Goal: Task Accomplishment & Management: Manage account settings

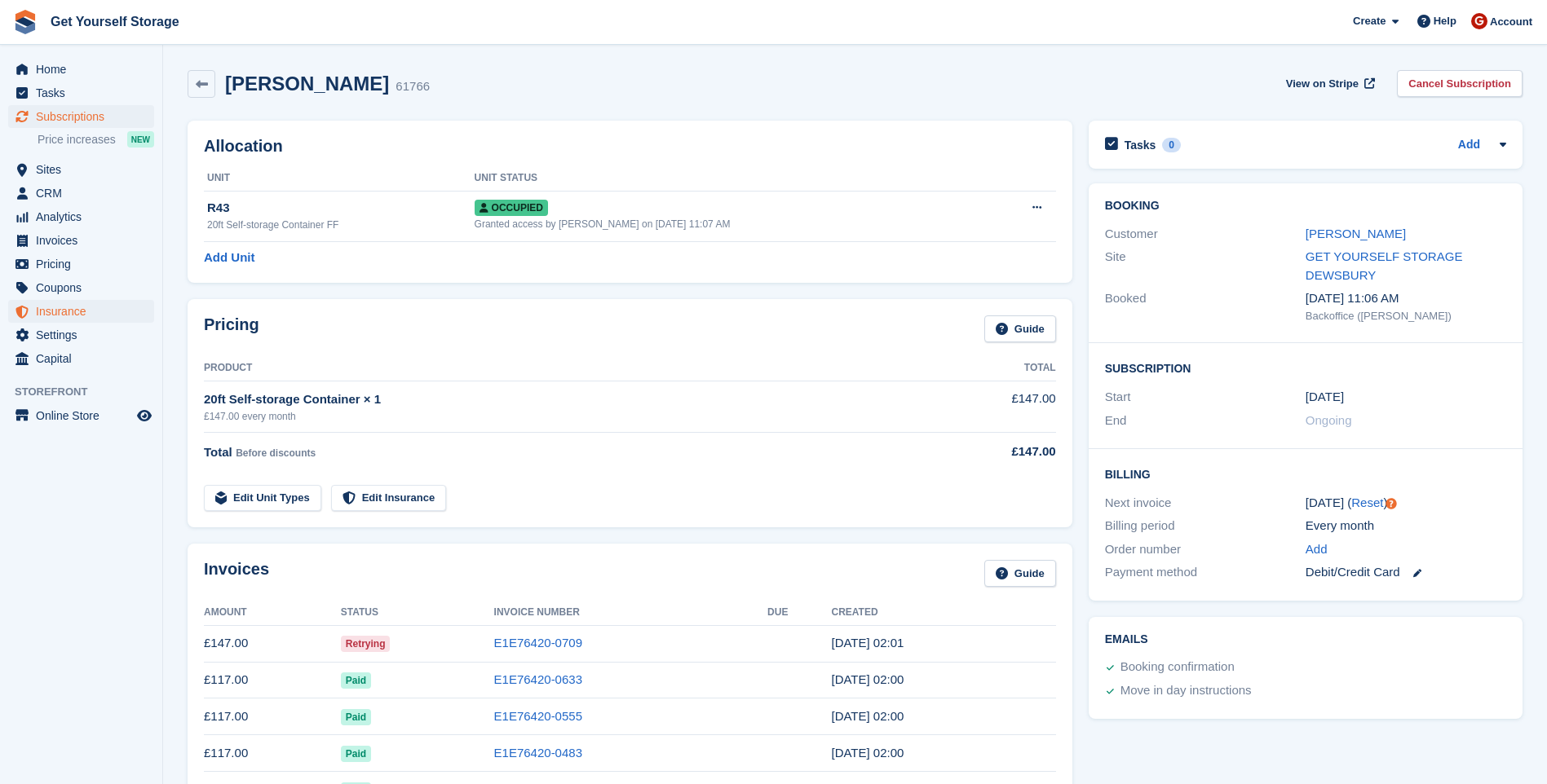
scroll to position [163, 0]
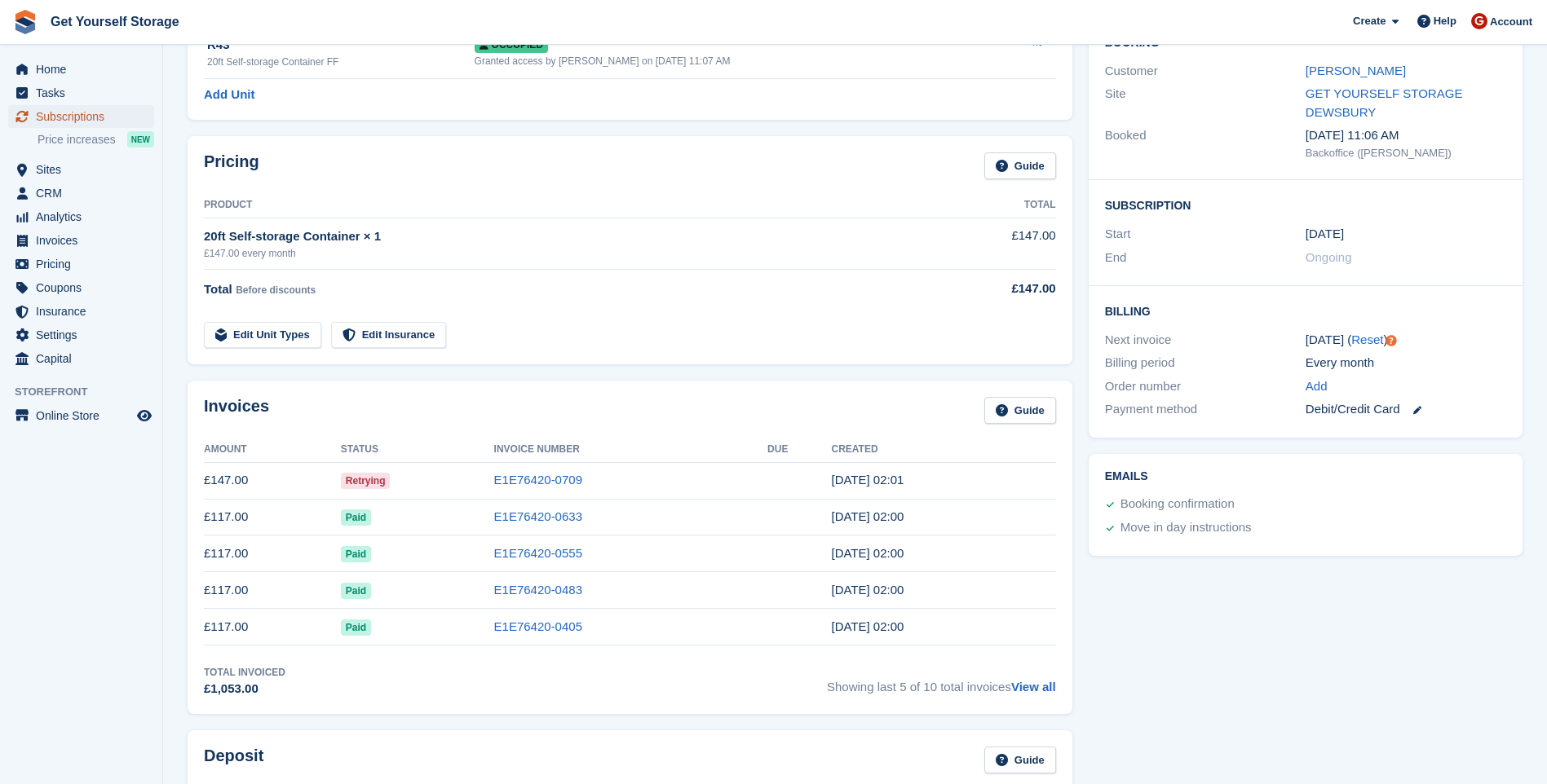
click at [69, 116] on span "Subscriptions" at bounding box center [85, 116] width 98 height 23
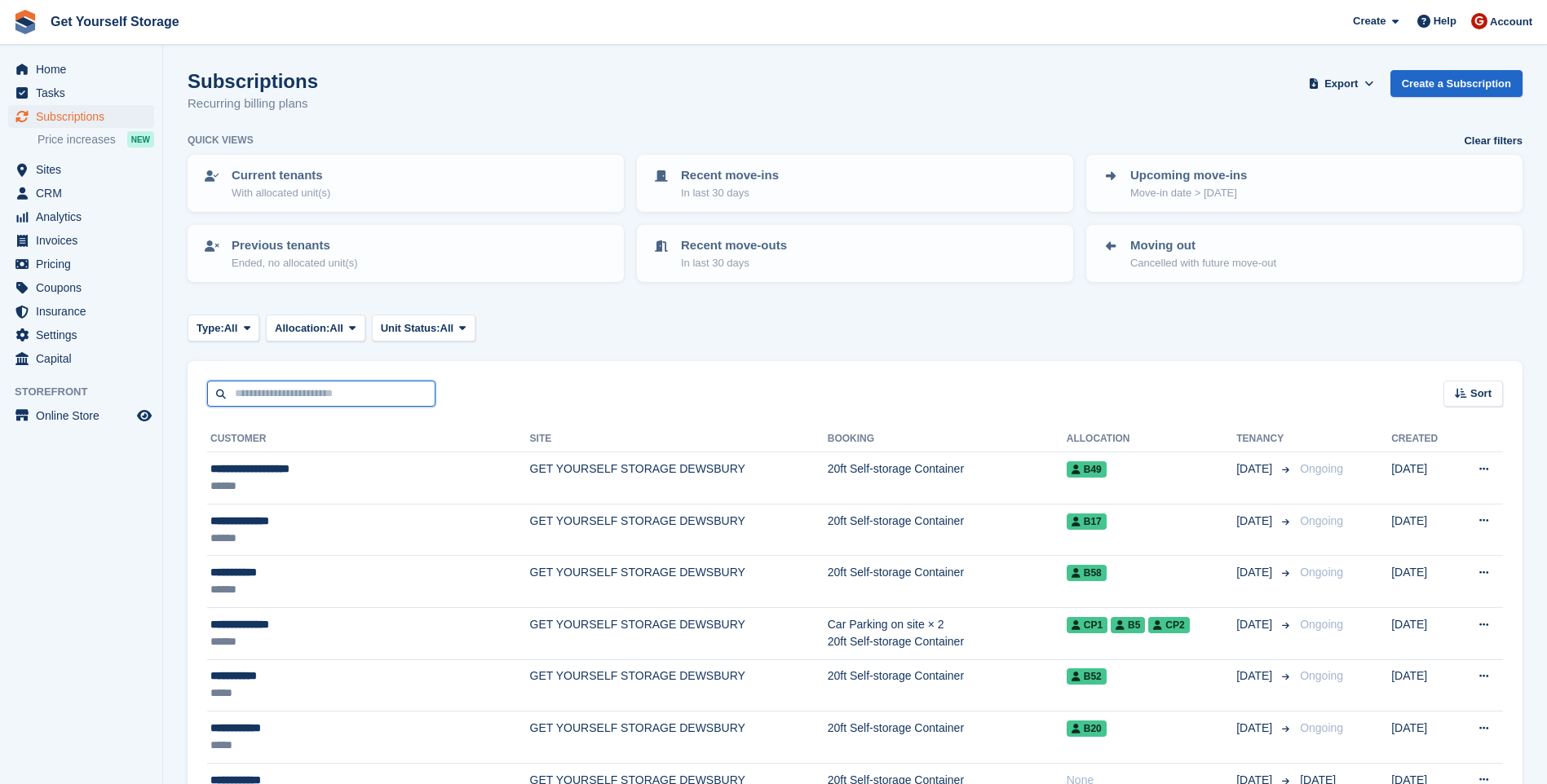
click at [267, 402] on input "text" at bounding box center [321, 394] width 229 height 27
type input "***"
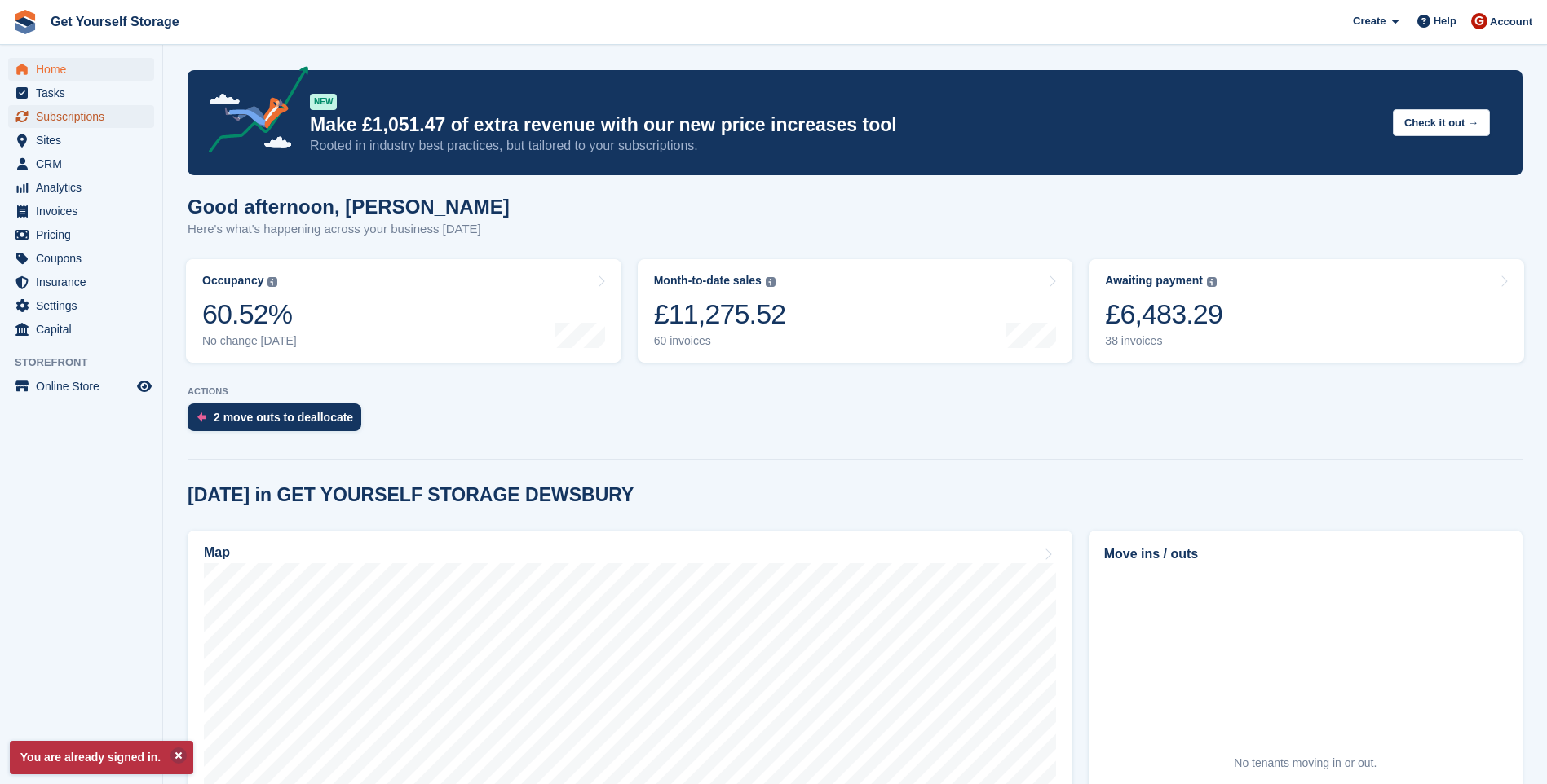
click at [73, 120] on span "Subscriptions" at bounding box center [85, 116] width 98 height 23
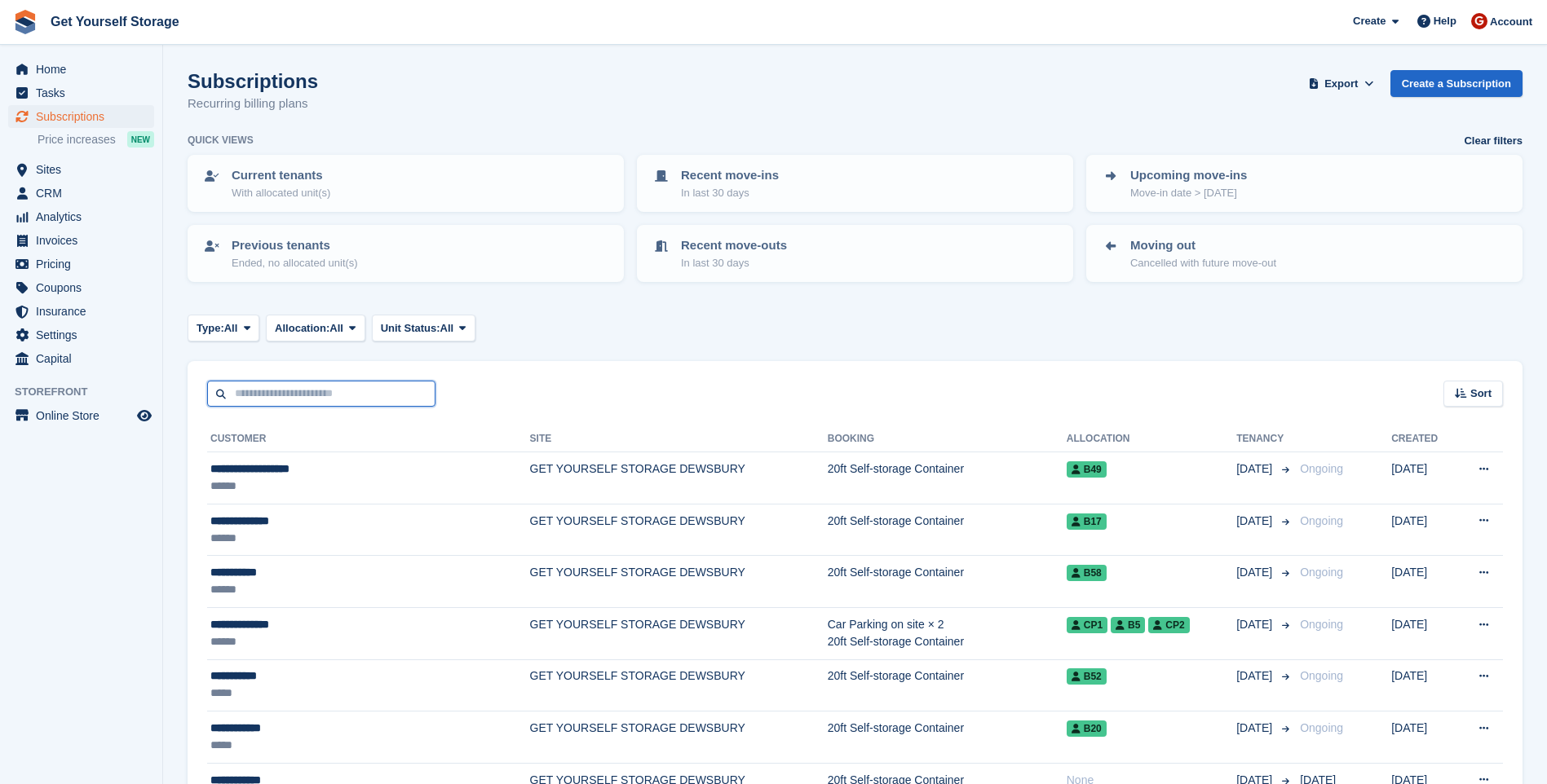
click at [300, 402] on input "text" at bounding box center [321, 394] width 229 height 27
type input "*******"
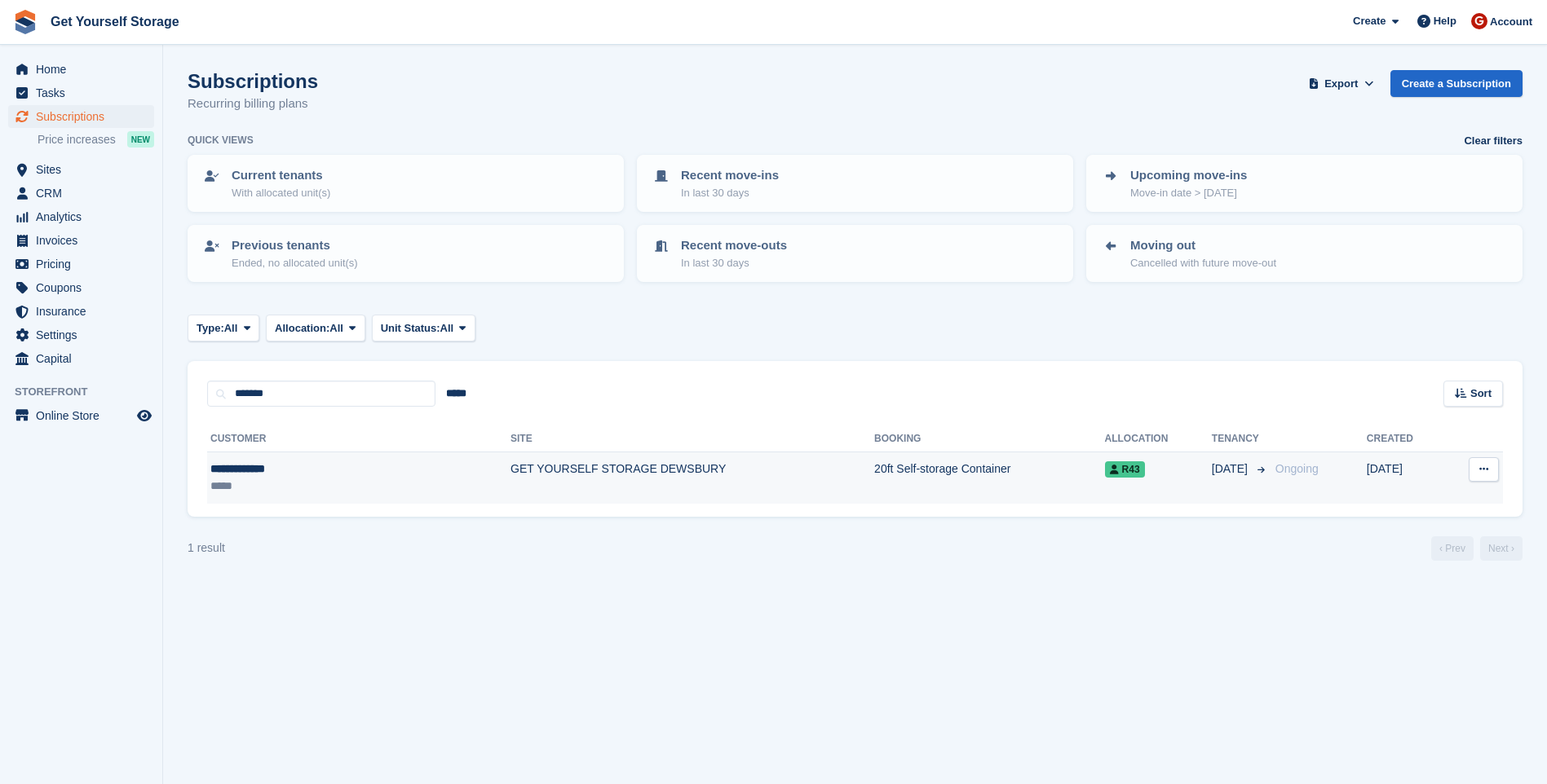
click at [562, 471] on td "GET YOURSELF STORAGE DEWSBURY" at bounding box center [692, 478] width 363 height 52
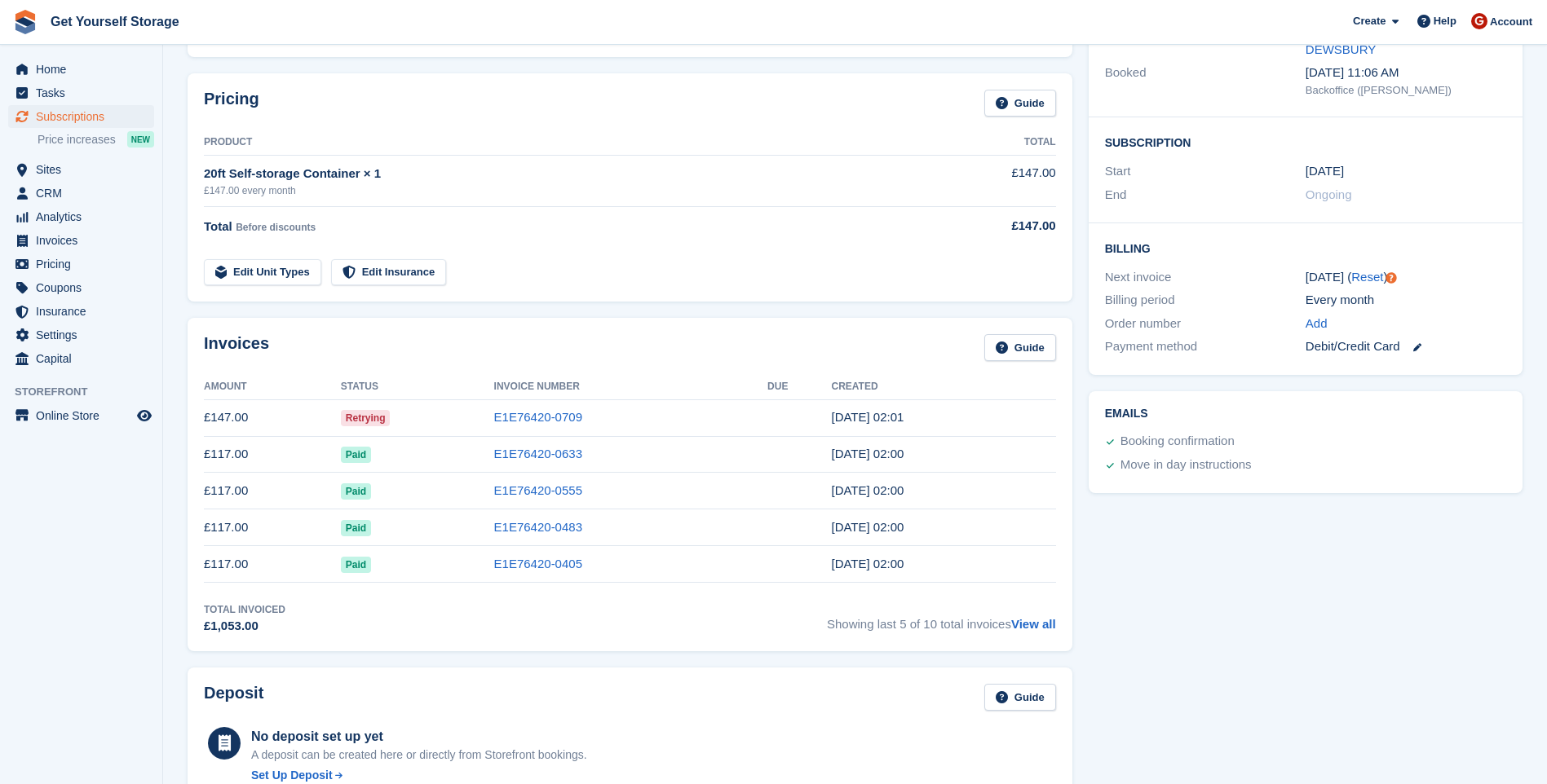
scroll to position [244, 0]
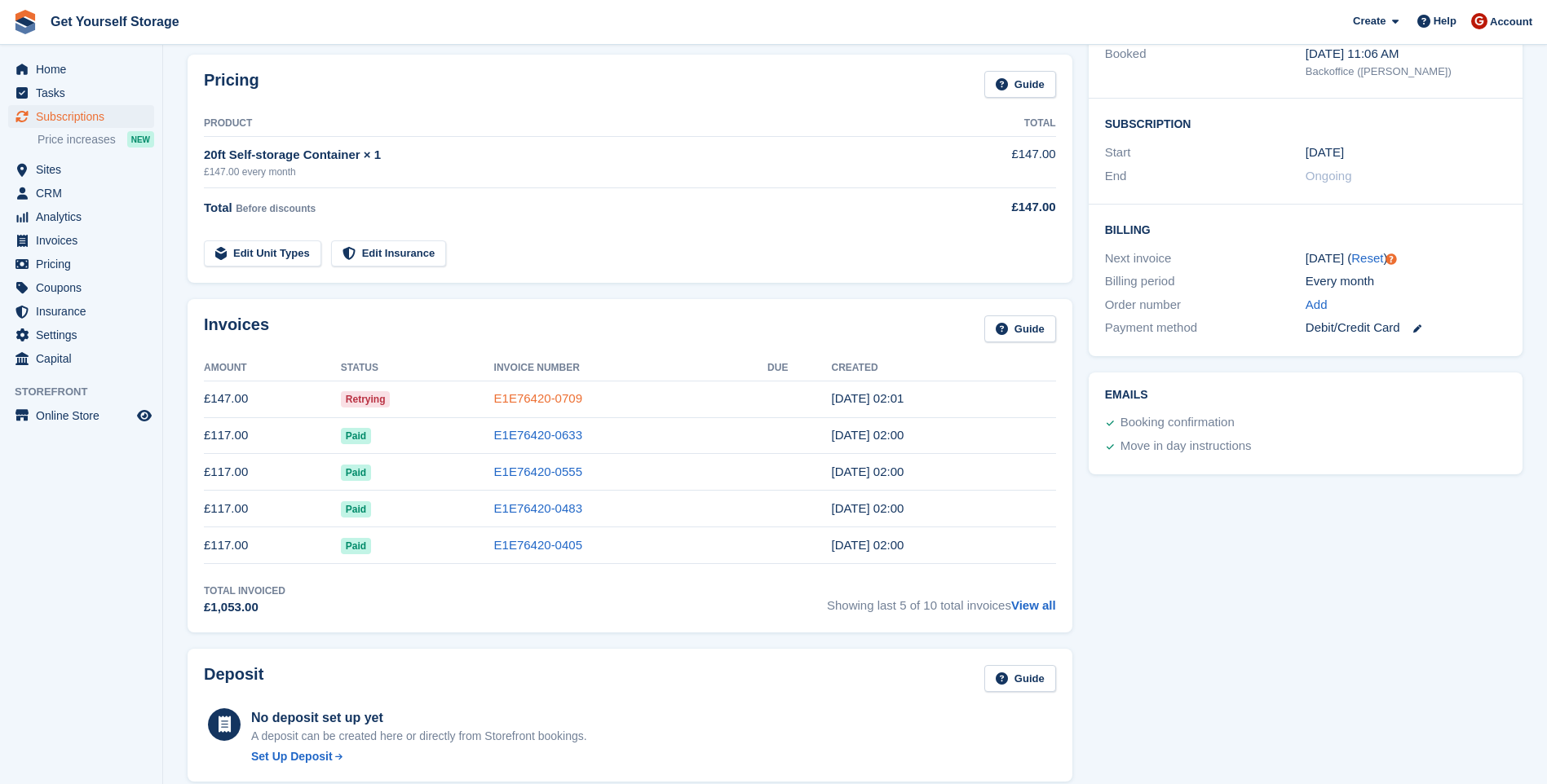
click at [545, 400] on link "E1E76420-0709" at bounding box center [538, 398] width 88 height 14
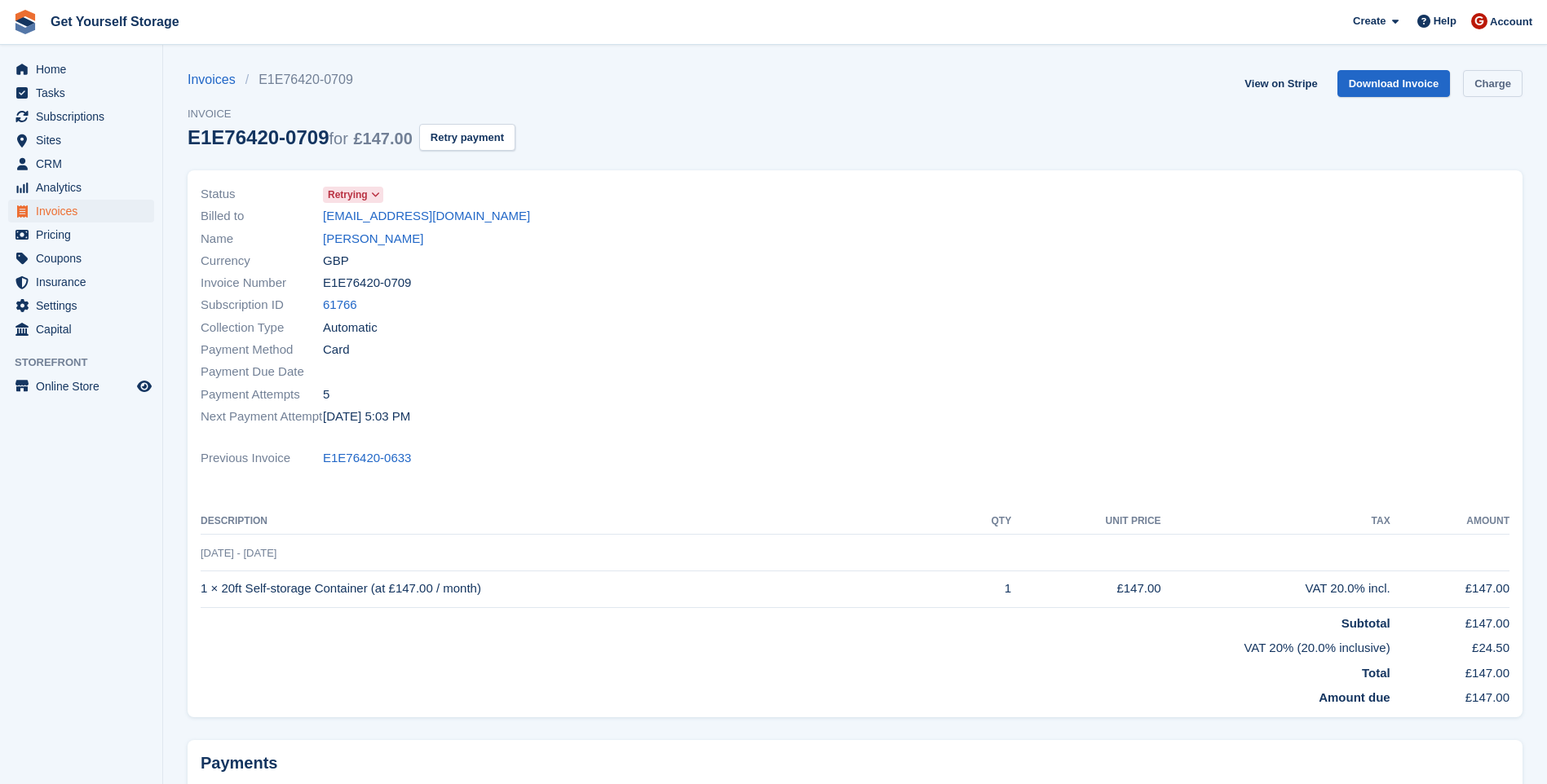
click at [1506, 88] on link "Charge" at bounding box center [1493, 83] width 60 height 27
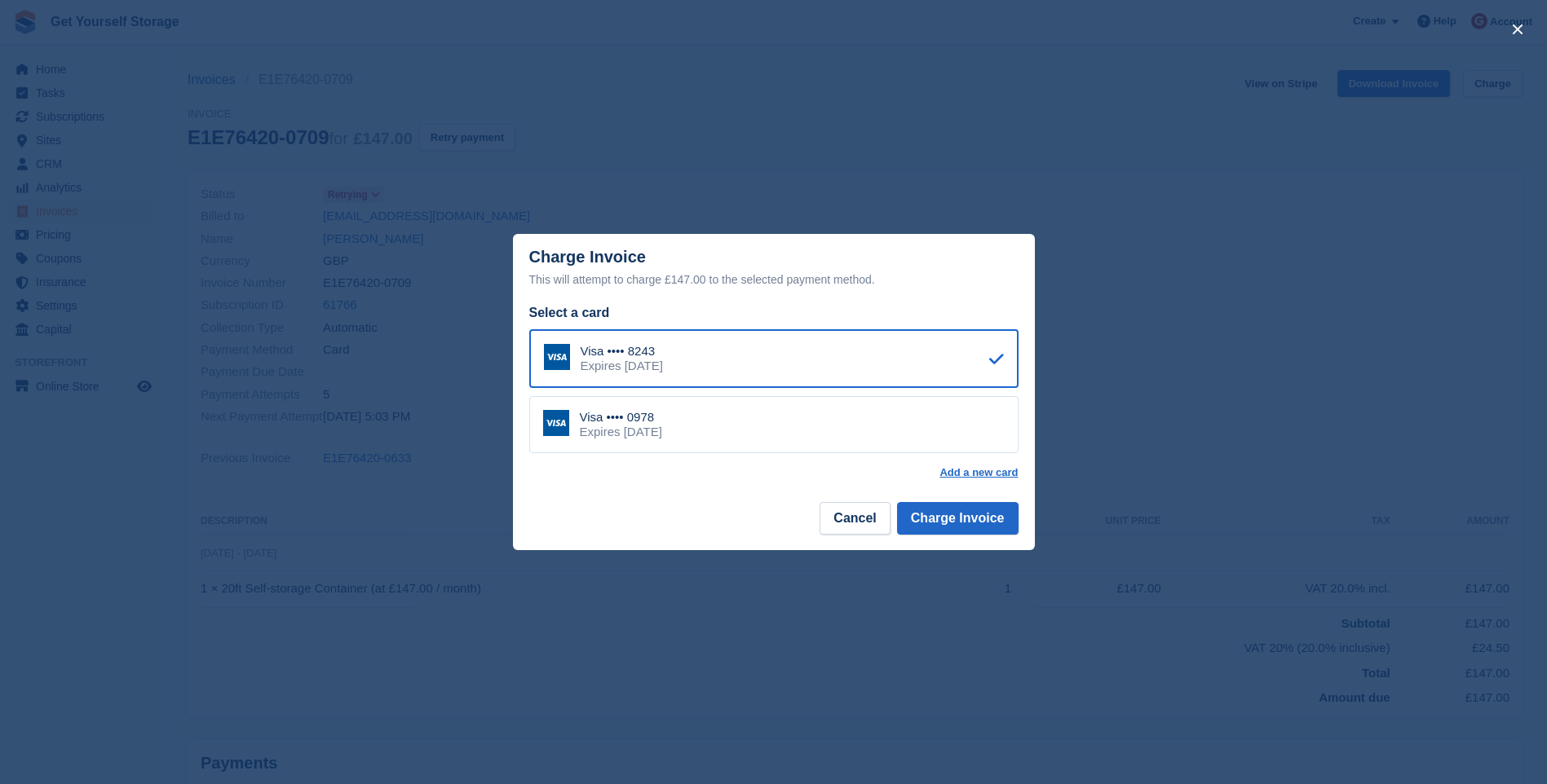
click at [759, 409] on div "Visa •••• 0978 Expires July 2028" at bounding box center [774, 424] width 489 height 57
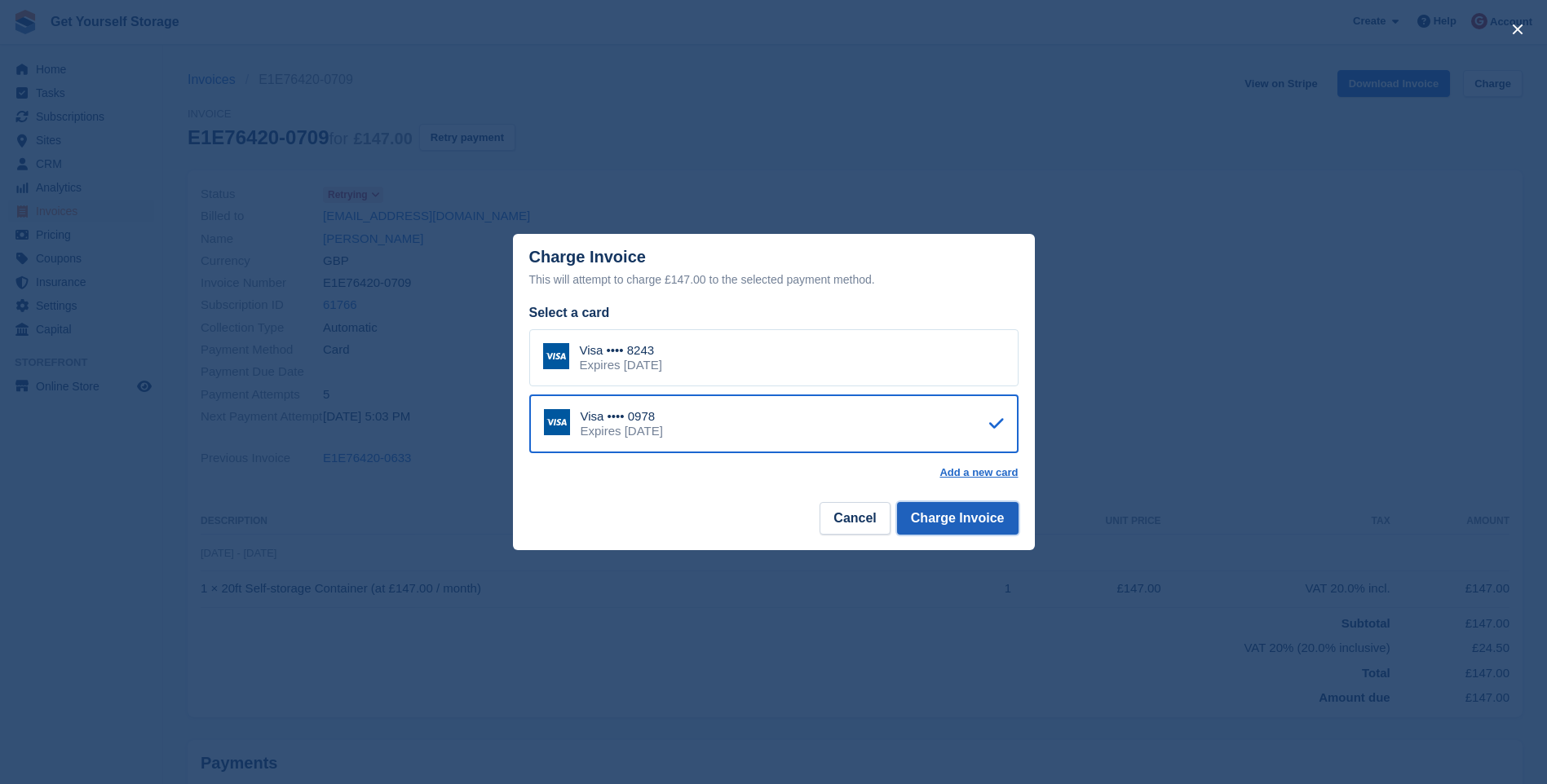
click at [982, 522] on button "Charge Invoice" at bounding box center [958, 518] width 122 height 32
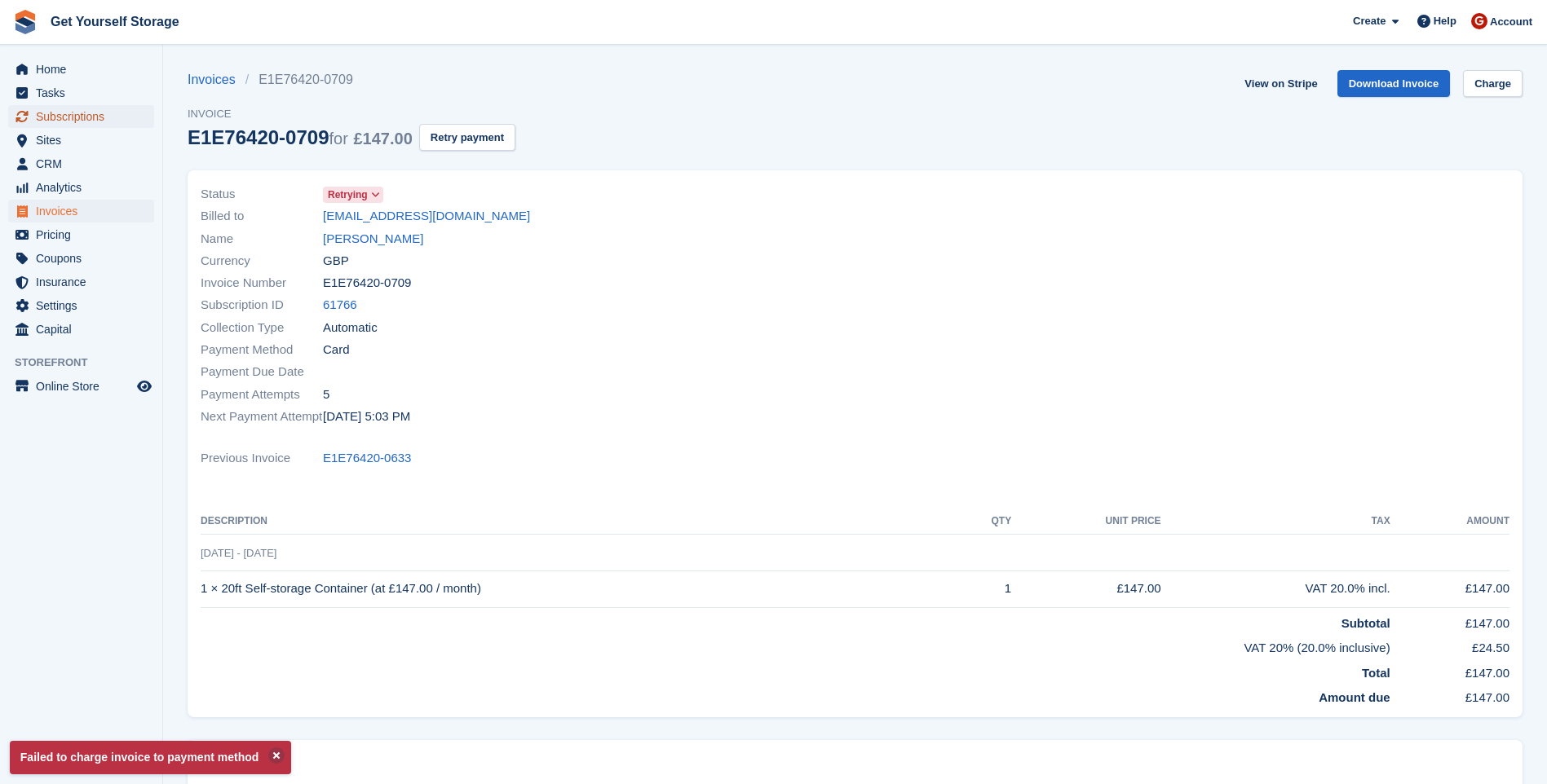
click at [84, 121] on span "Subscriptions" at bounding box center [85, 116] width 98 height 23
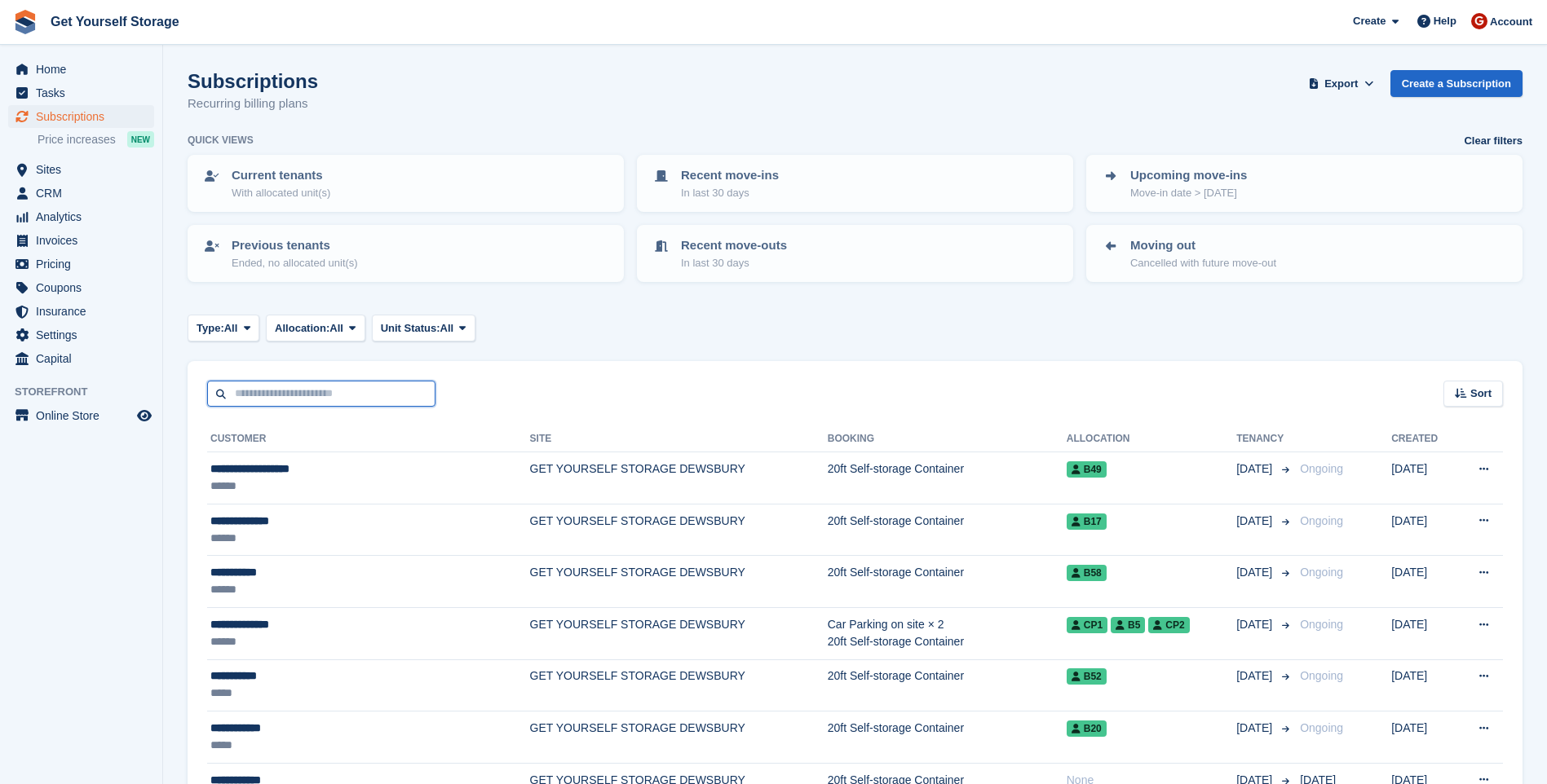
click at [293, 388] on input "text" at bounding box center [321, 394] width 229 height 27
type input "*******"
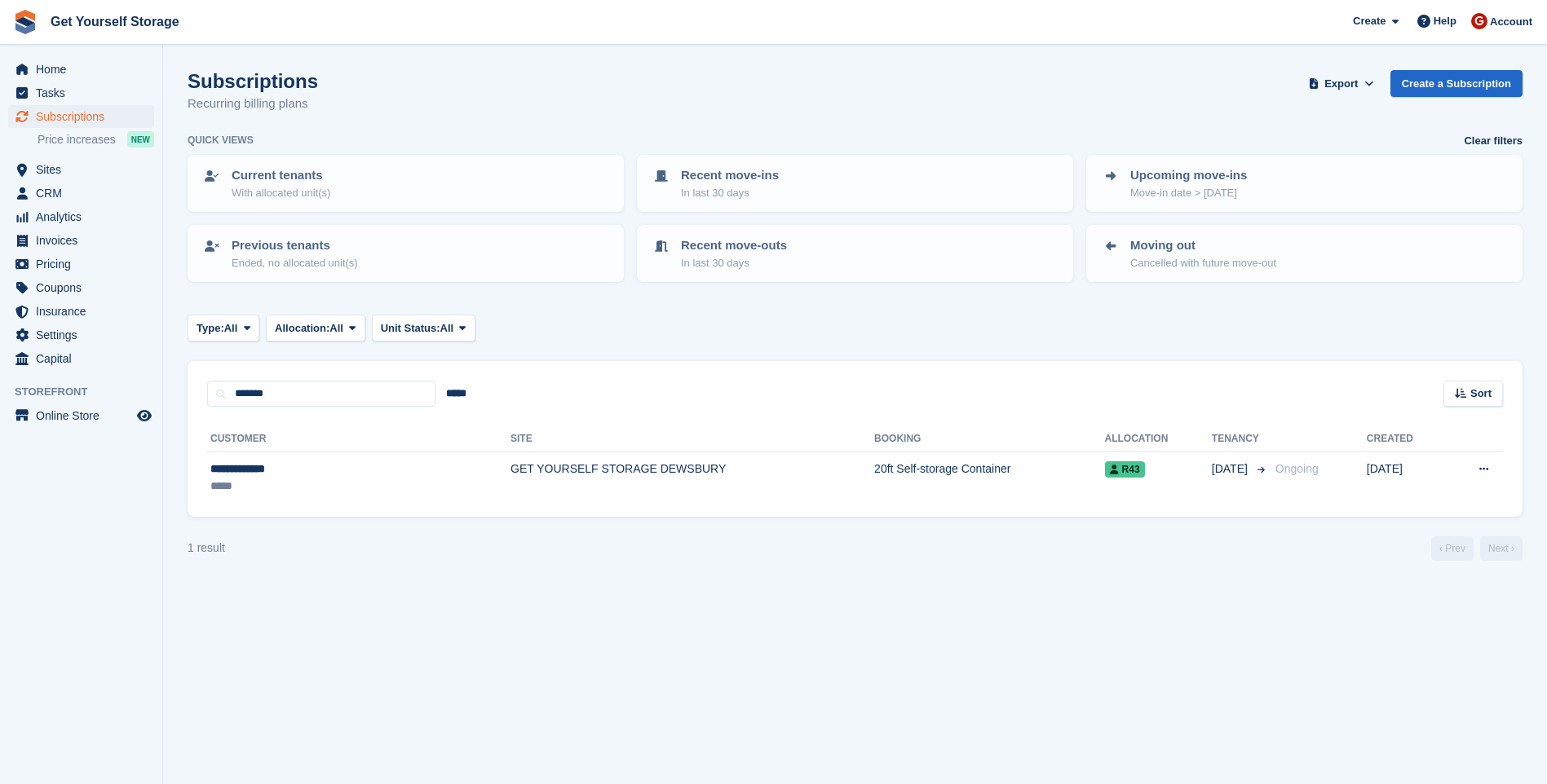
click at [732, 531] on turbo-frame "Subscriptions Recurring billing plans Export Export Subscriptions Export a CSV …" at bounding box center [854, 315] width 1335 height 491
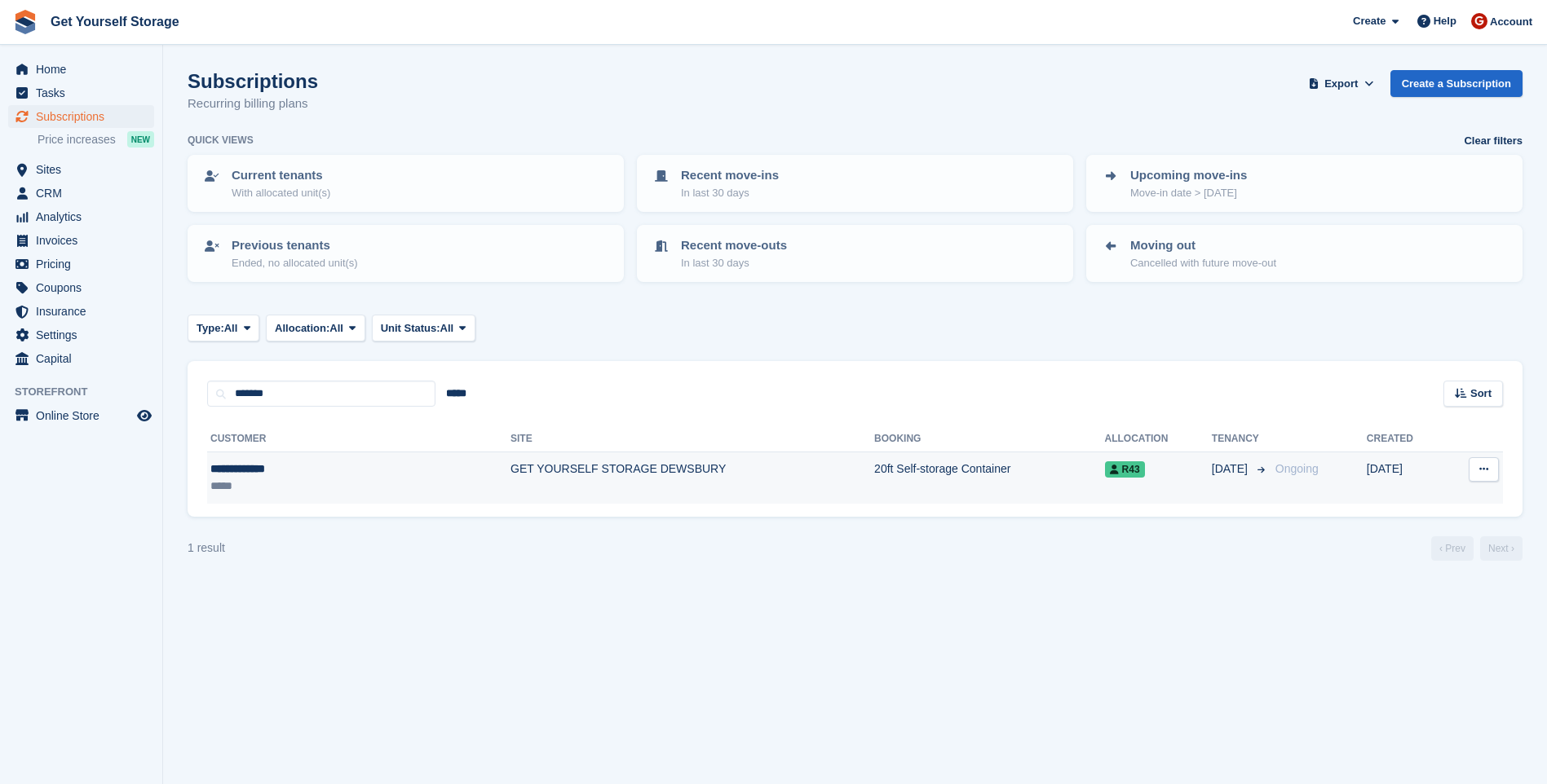
click at [730, 486] on td "GET YOURSELF STORAGE DEWSBURY" at bounding box center [692, 478] width 363 height 52
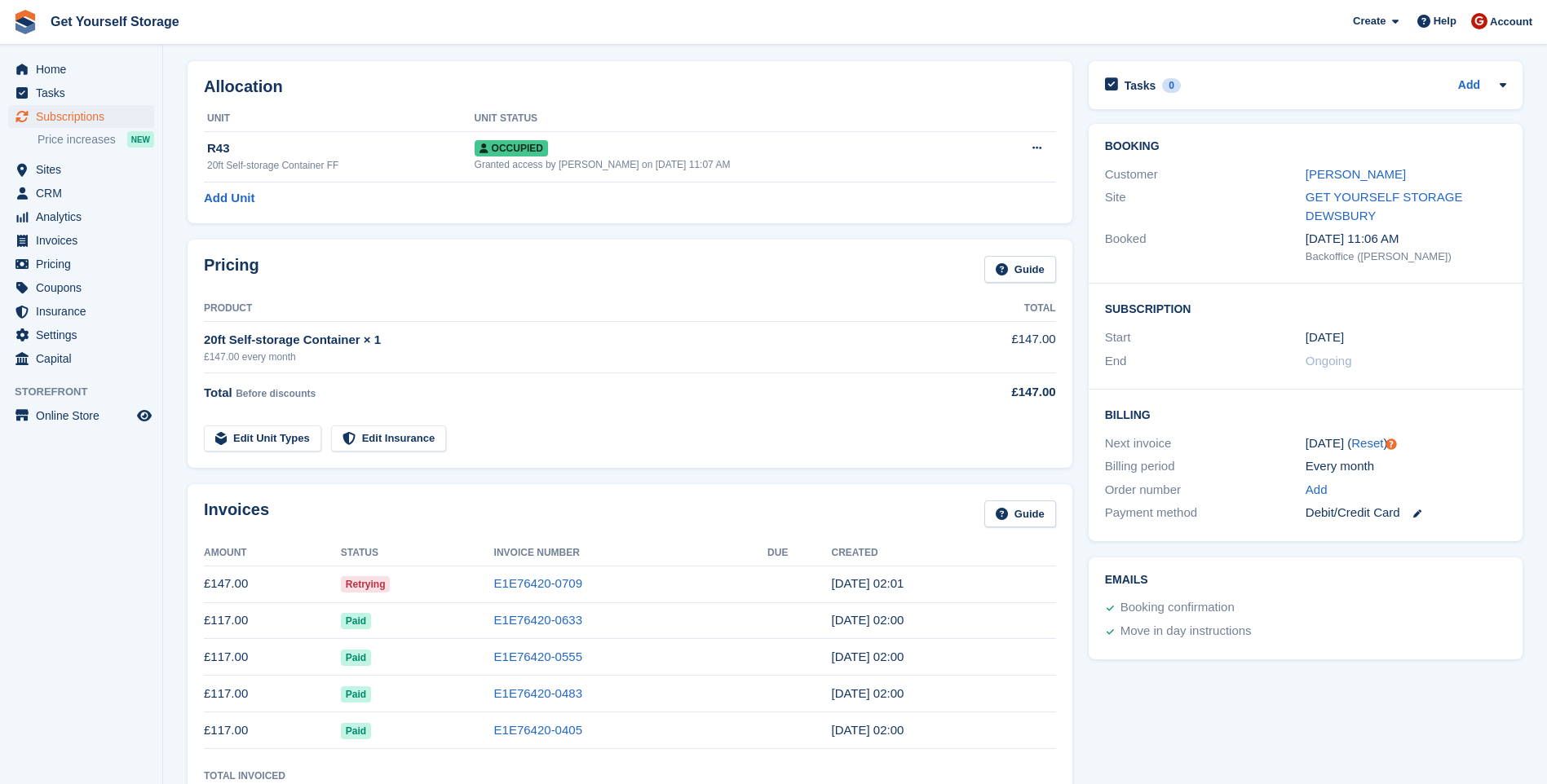
scroll to position [163, 0]
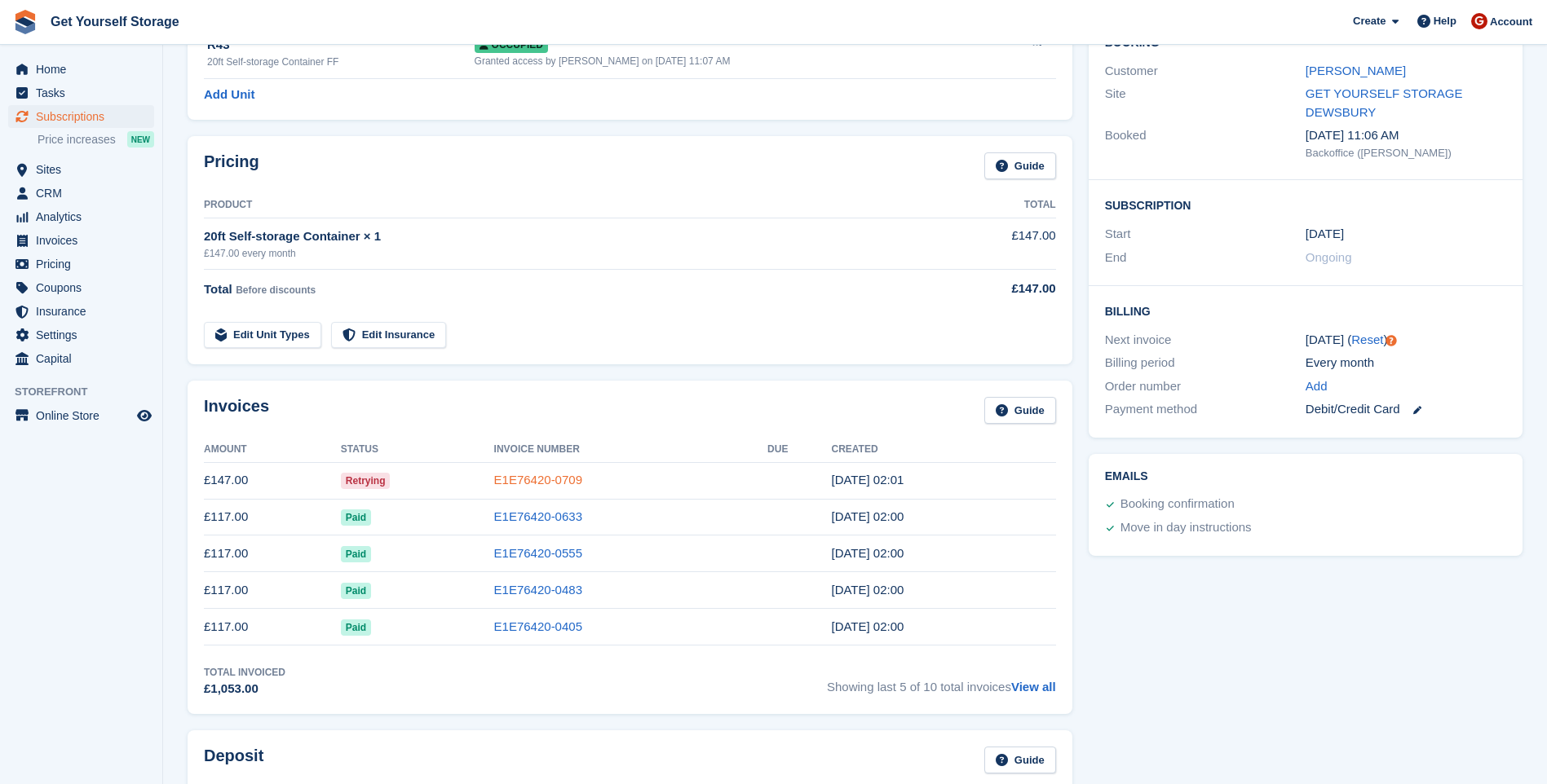
click at [539, 472] on link "E1E76420-0709" at bounding box center [538, 480] width 88 height 14
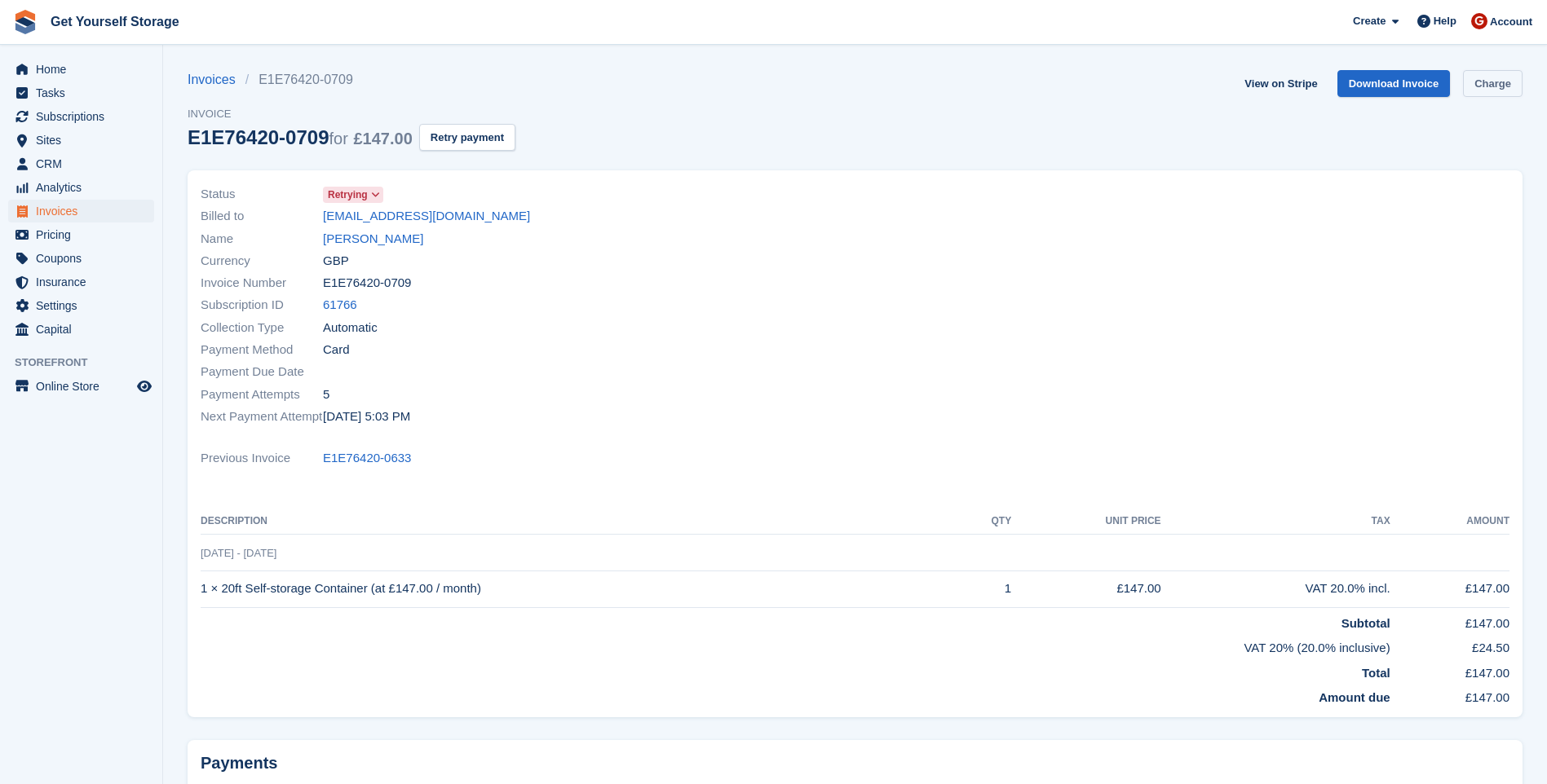
click at [1498, 94] on link "Charge" at bounding box center [1493, 83] width 60 height 27
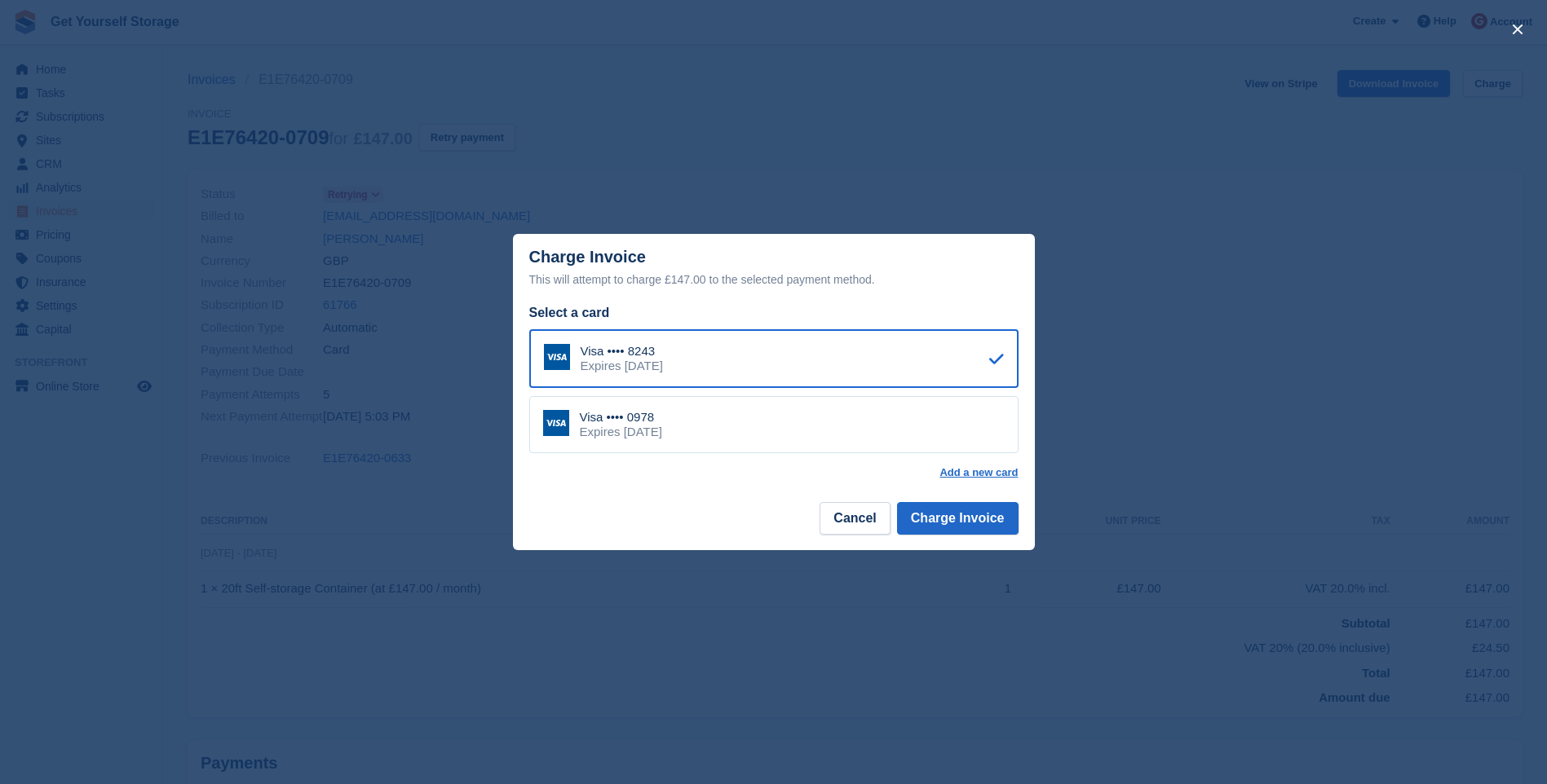
click at [822, 427] on div "Visa •••• 0978 Expires [DATE]" at bounding box center [774, 424] width 489 height 57
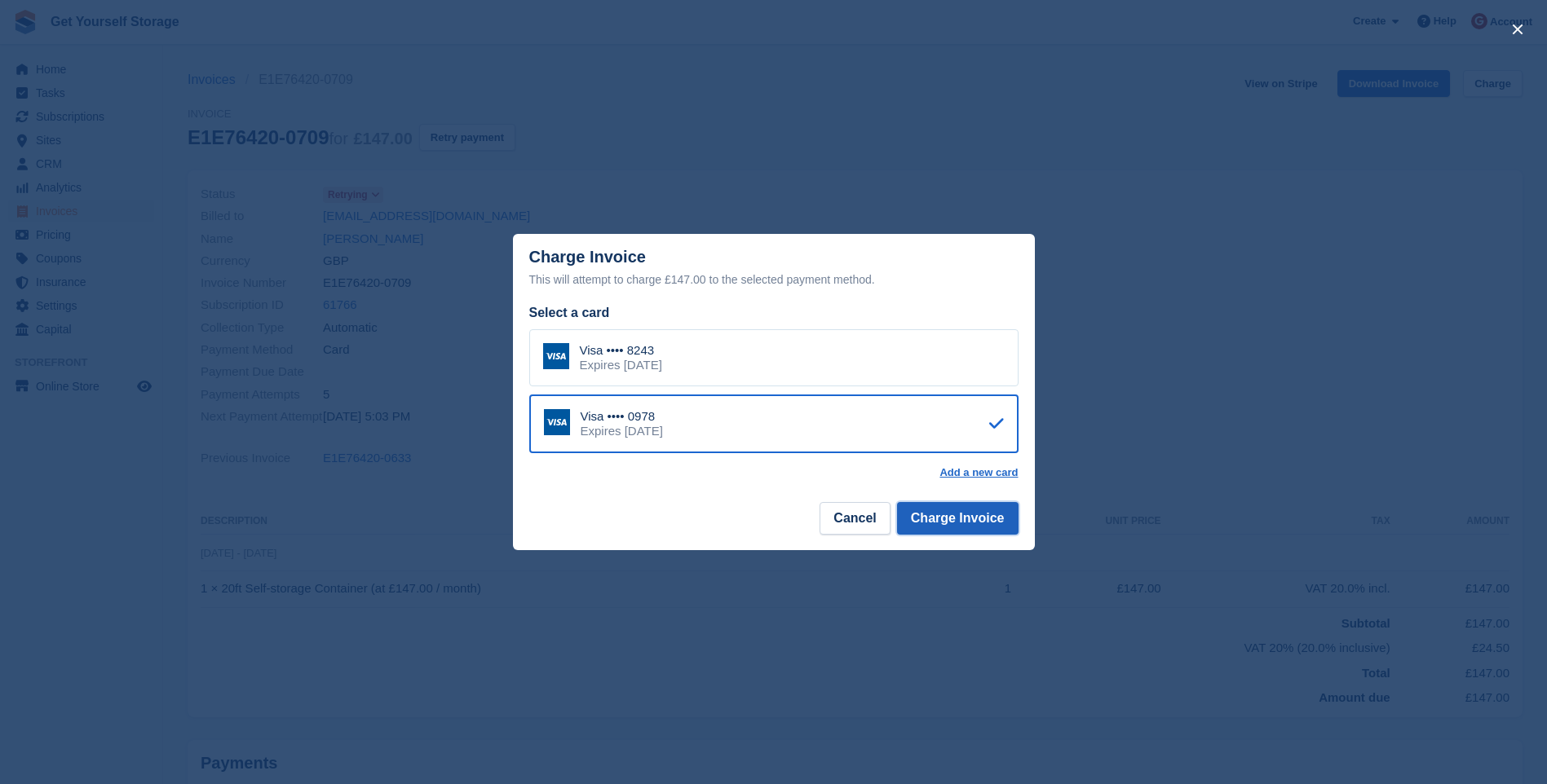
click at [966, 518] on button "Charge Invoice" at bounding box center [958, 518] width 122 height 32
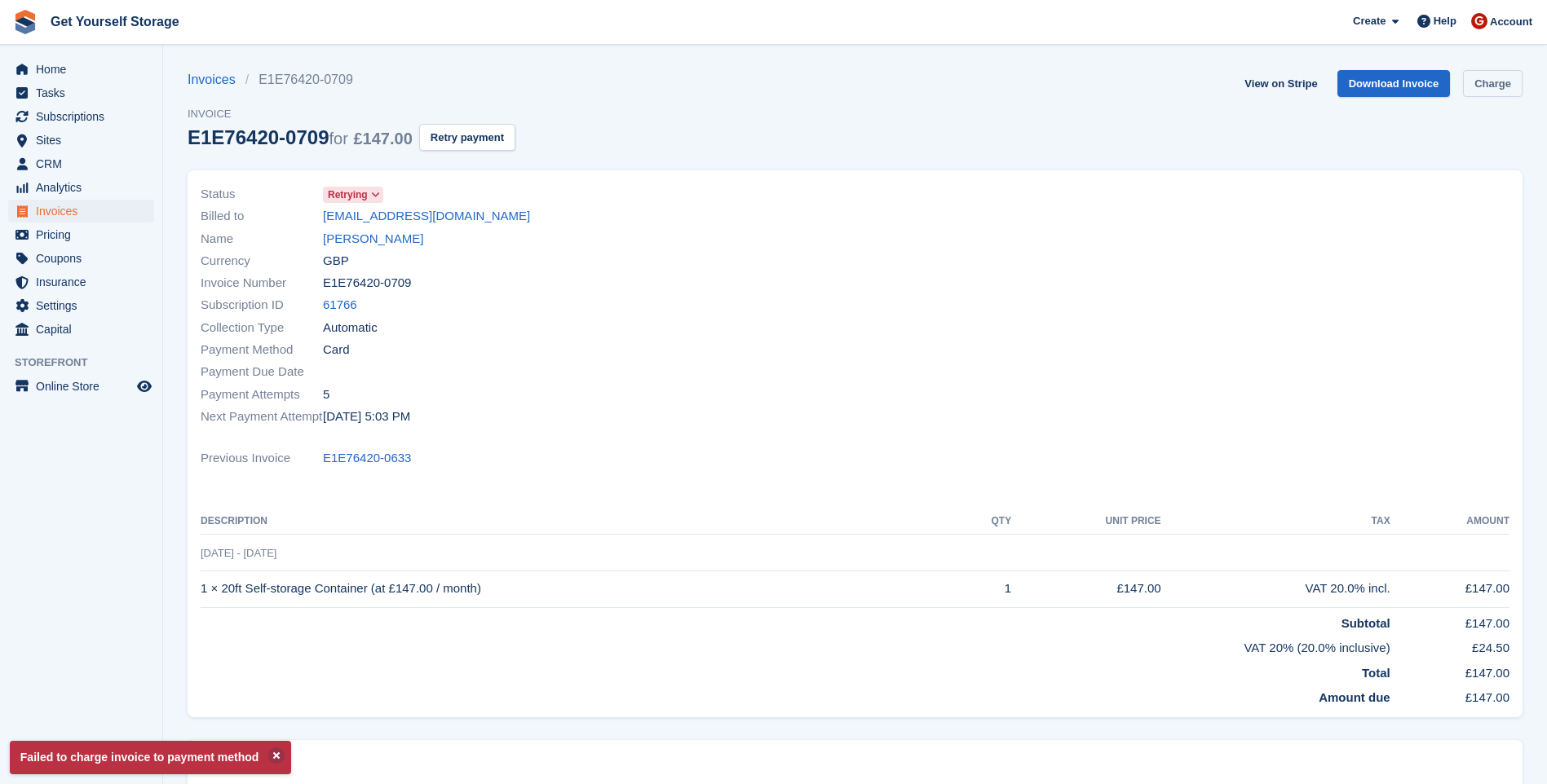
click at [1502, 91] on link "Charge" at bounding box center [1493, 83] width 60 height 27
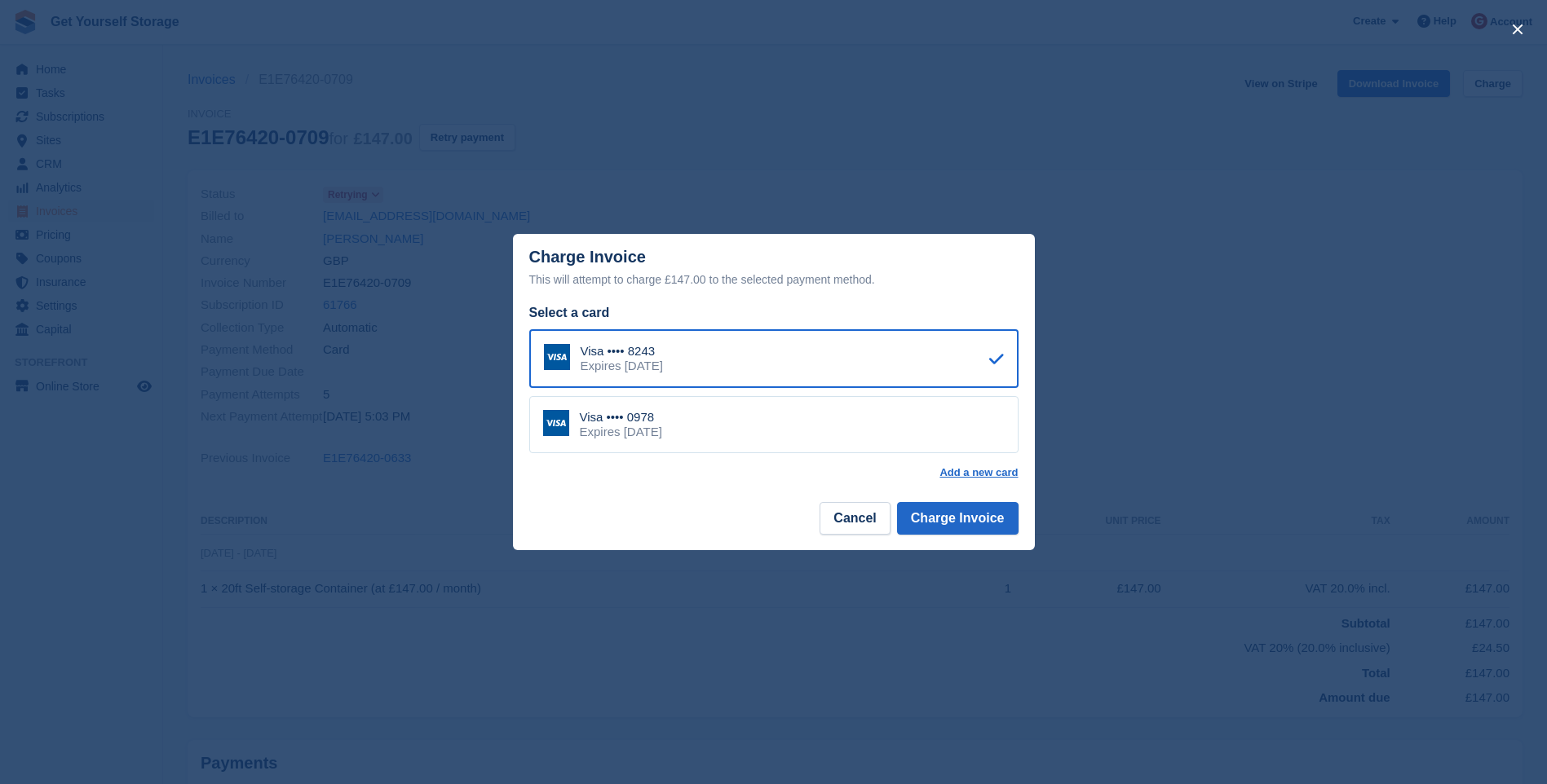
click at [856, 441] on div "Visa •••• 0978 Expires July 2028" at bounding box center [774, 424] width 489 height 57
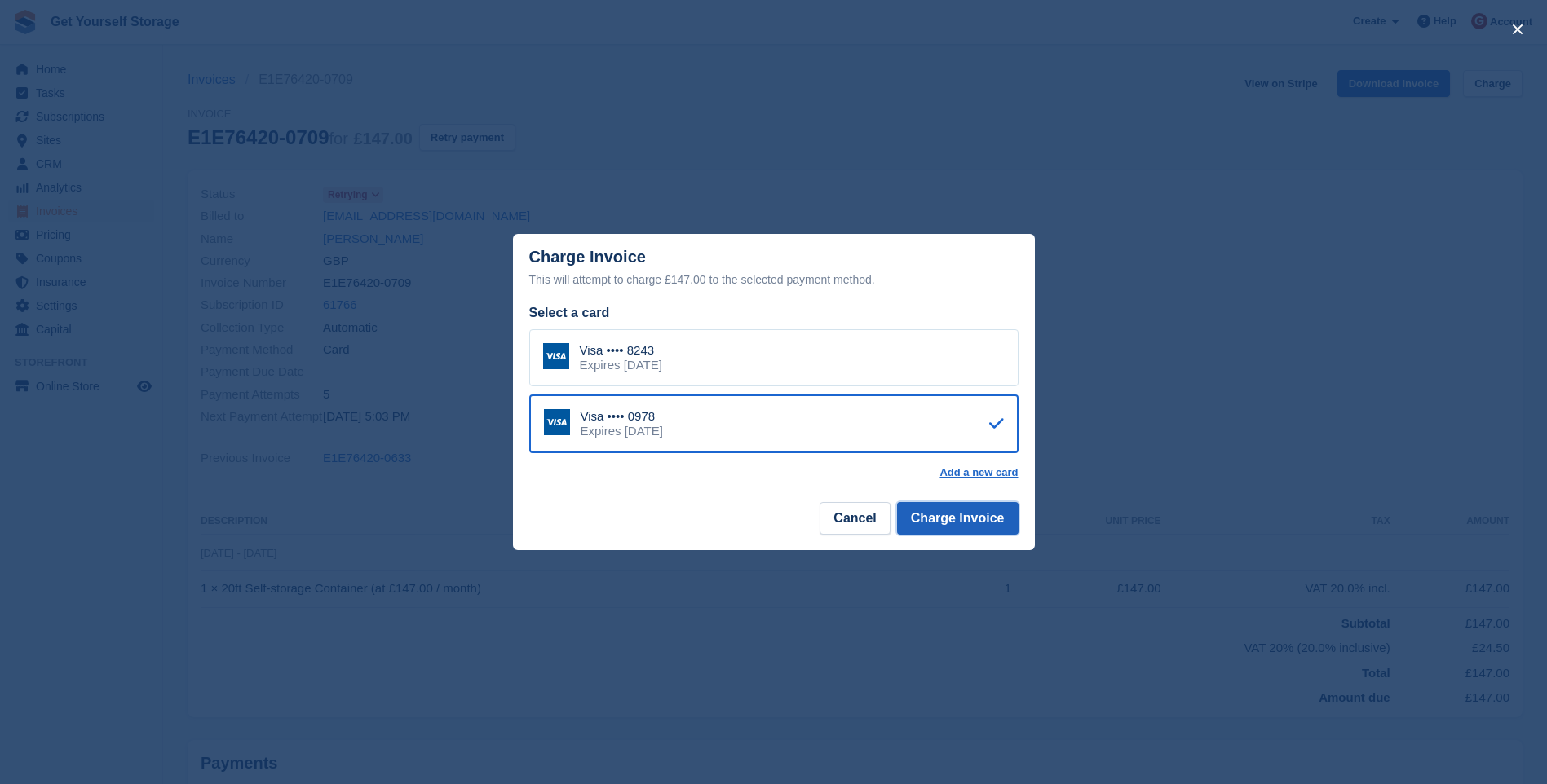
click at [968, 523] on button "Charge Invoice" at bounding box center [958, 518] width 122 height 32
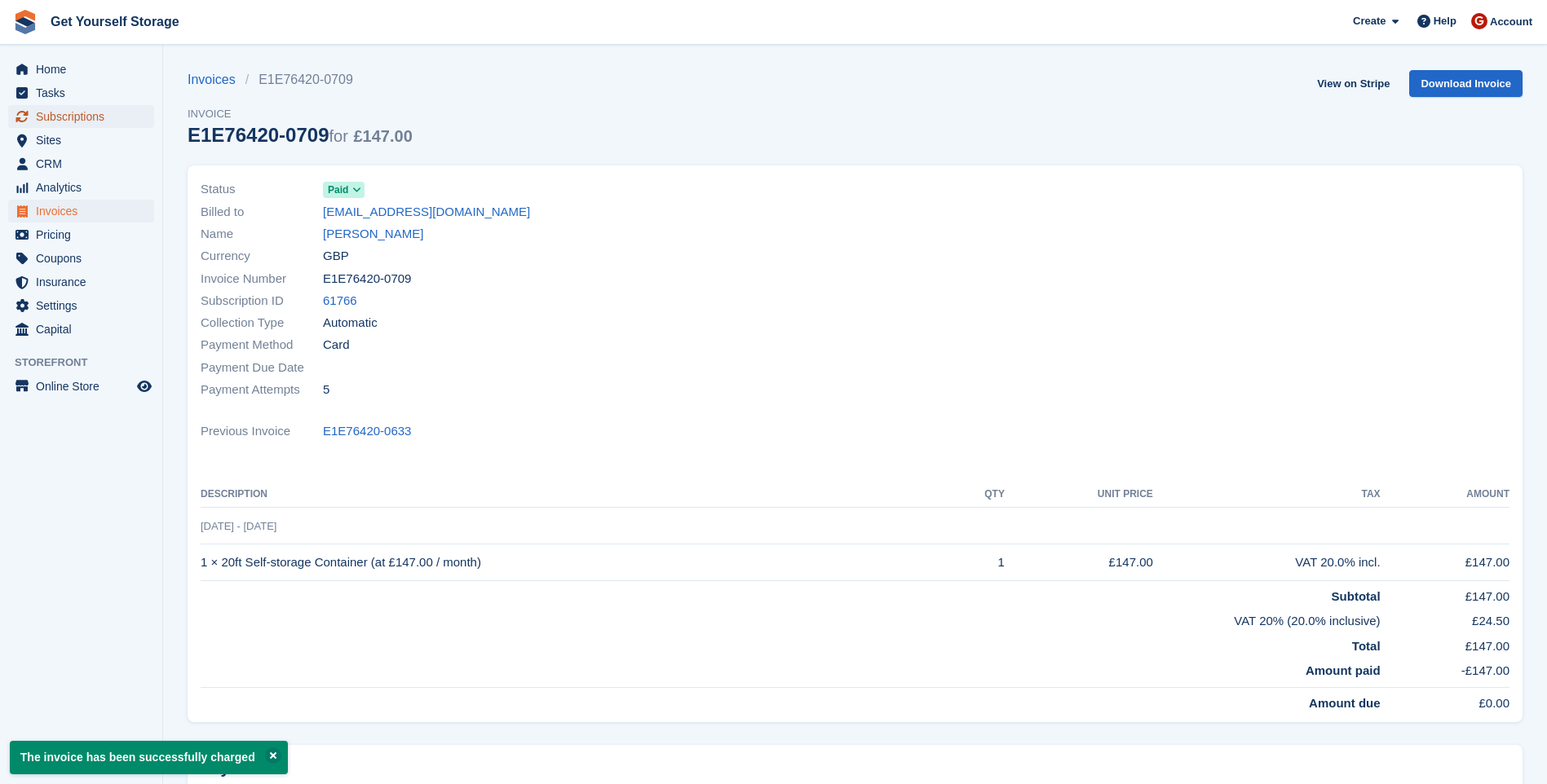
click at [82, 118] on span "Subscriptions" at bounding box center [85, 116] width 98 height 23
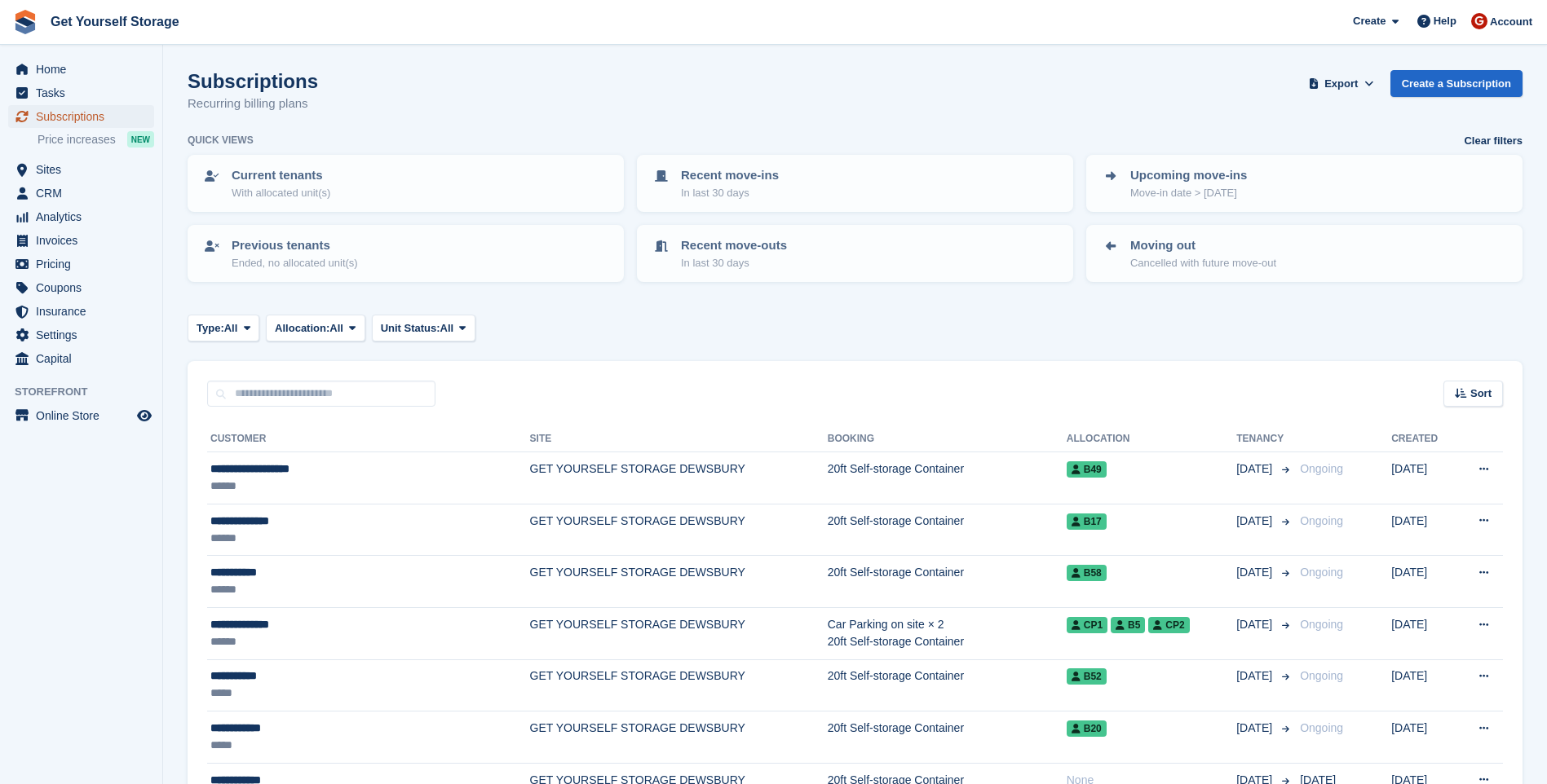
click at [81, 118] on span "Subscriptions" at bounding box center [85, 116] width 98 height 23
click at [277, 398] on input "text" at bounding box center [321, 394] width 229 height 27
type input "*******"
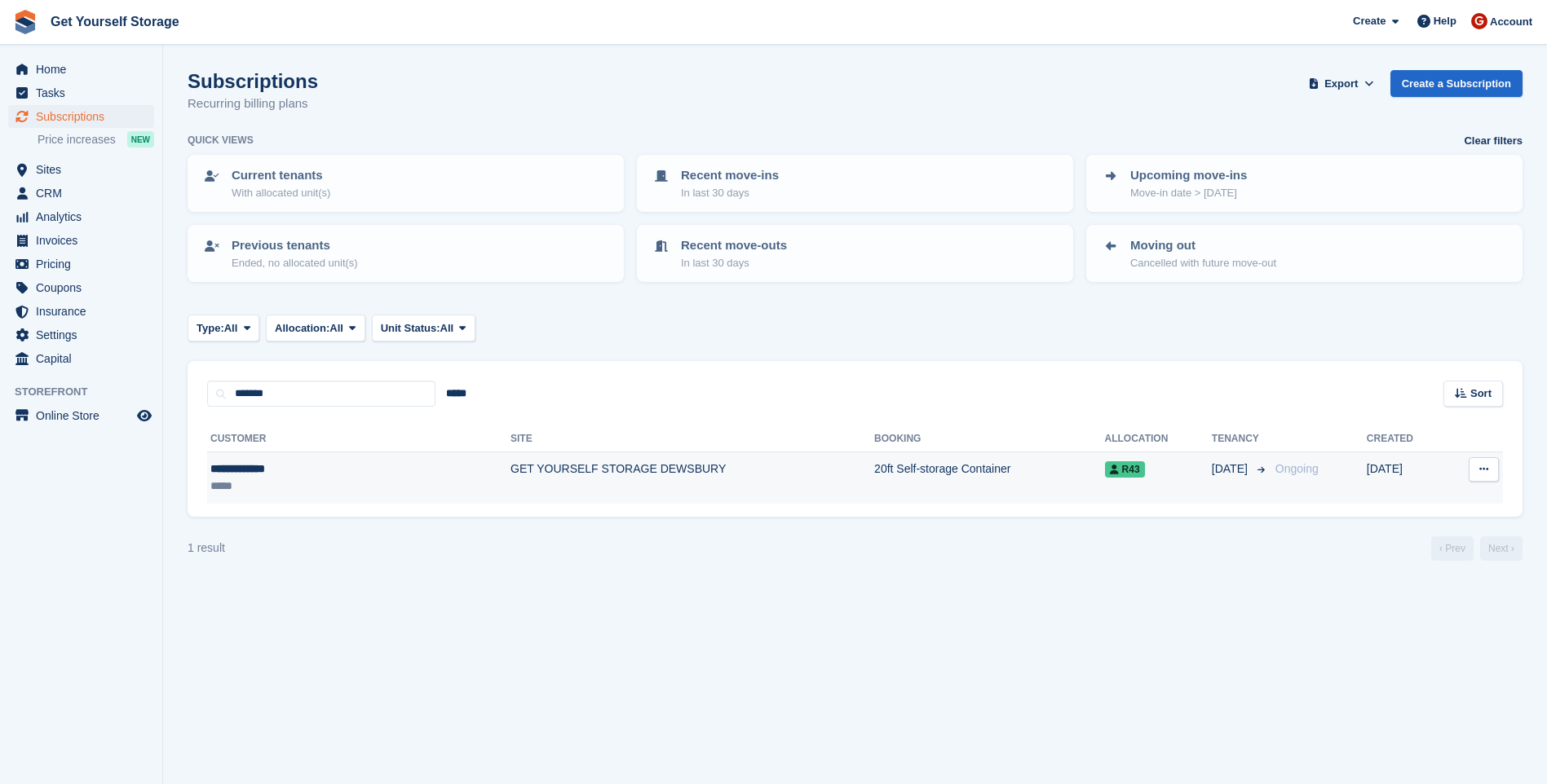
click at [335, 469] on div "**********" at bounding box center [298, 469] width 176 height 18
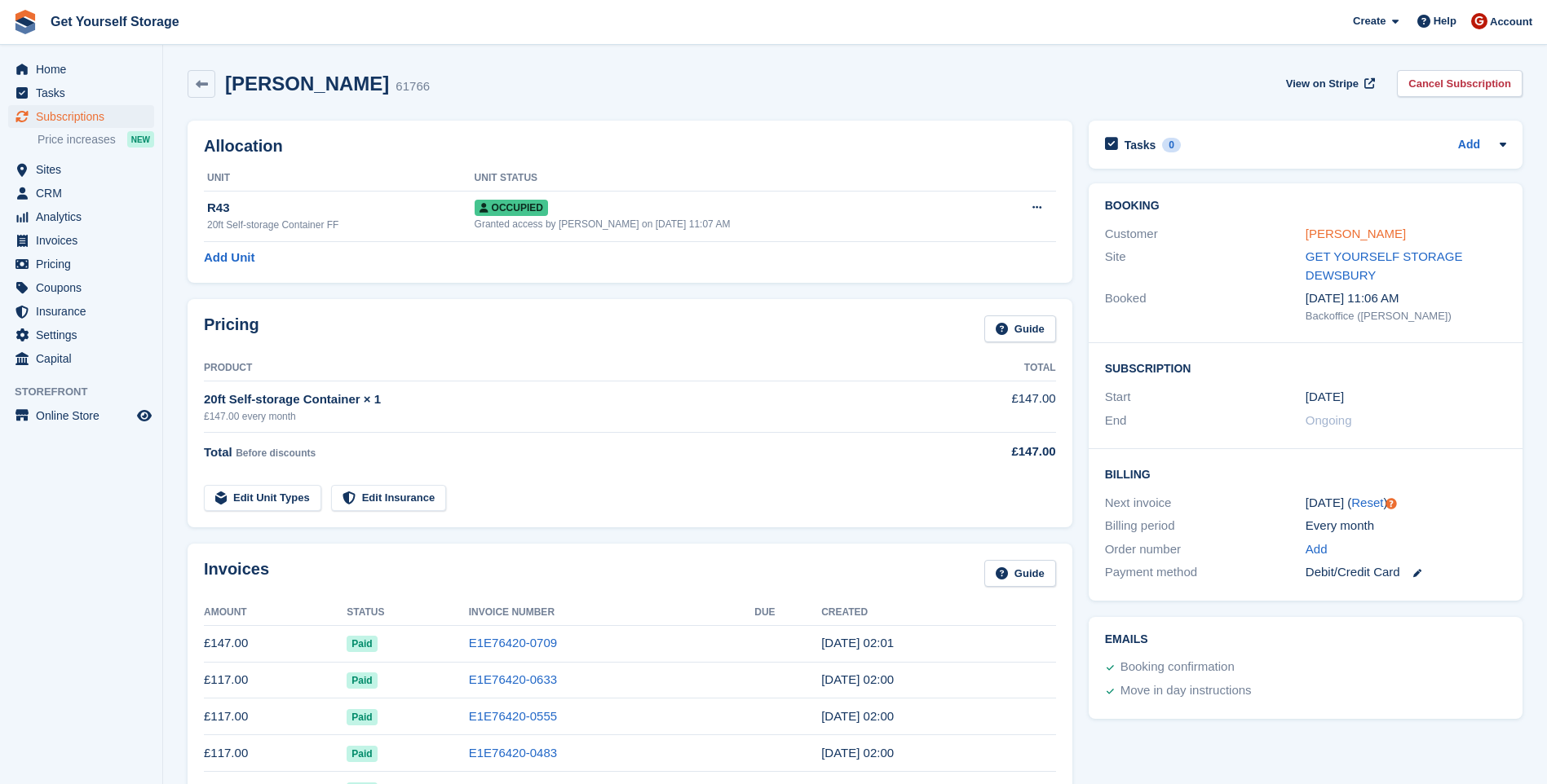
click at [1366, 235] on link "[PERSON_NAME]" at bounding box center [1355, 234] width 101 height 14
